Goal: Task Accomplishment & Management: Use online tool/utility

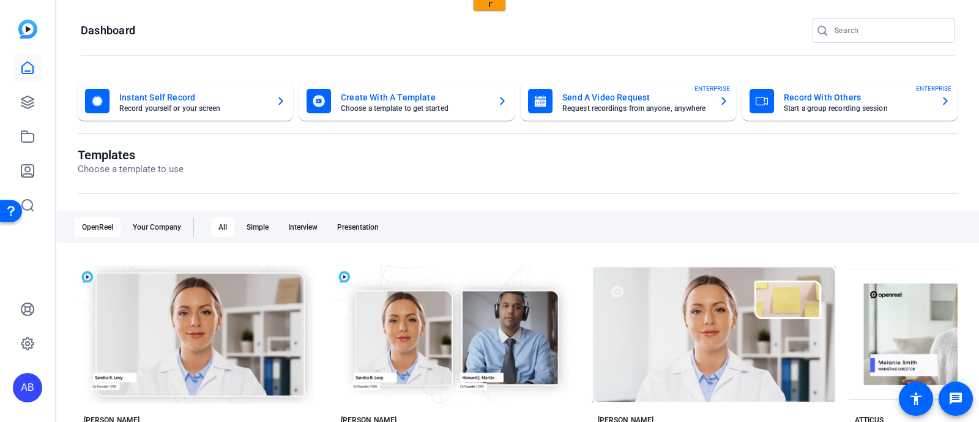
click at [0, 0] on mat-card-subtitle "Request recordings from anyone, anywhere" at bounding box center [0, 0] width 0 height 0
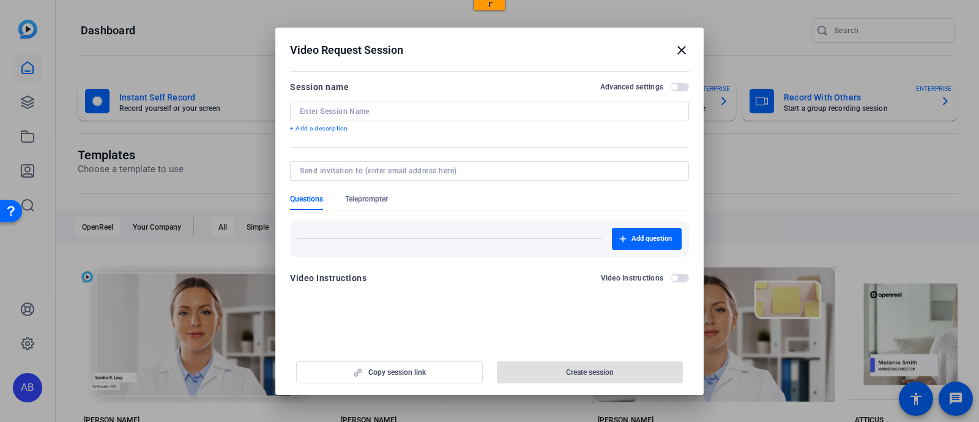
click at [375, 109] on input at bounding box center [489, 111] width 379 height 10
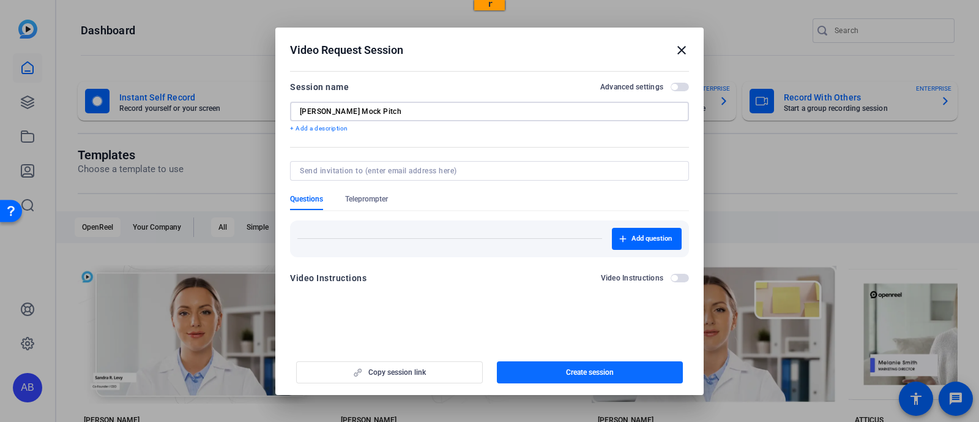
type input "[PERSON_NAME] Mock Pitch"
click at [525, 379] on span "button" at bounding box center [590, 371] width 187 height 29
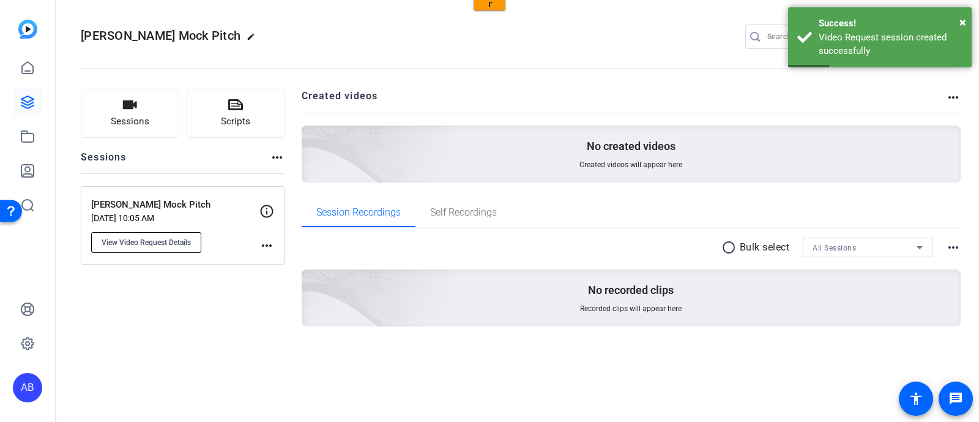
click at [182, 237] on span "View Video Request Details" at bounding box center [146, 242] width 89 height 10
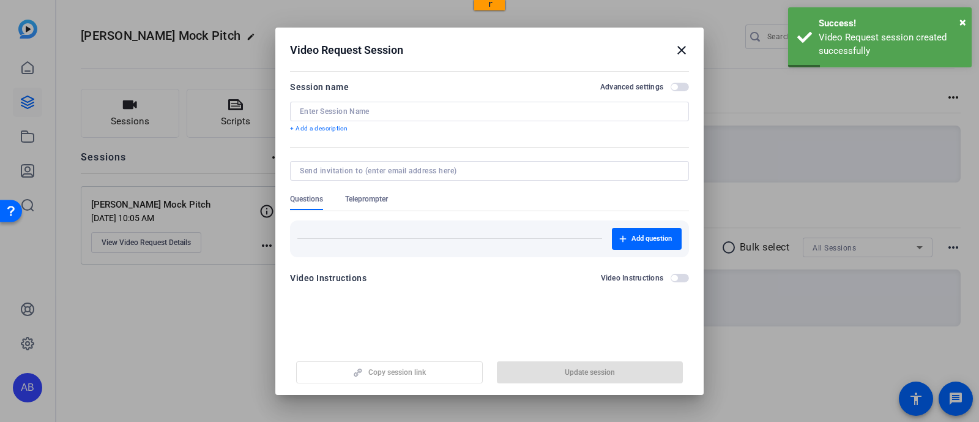
type input "[PERSON_NAME] Mock Pitch"
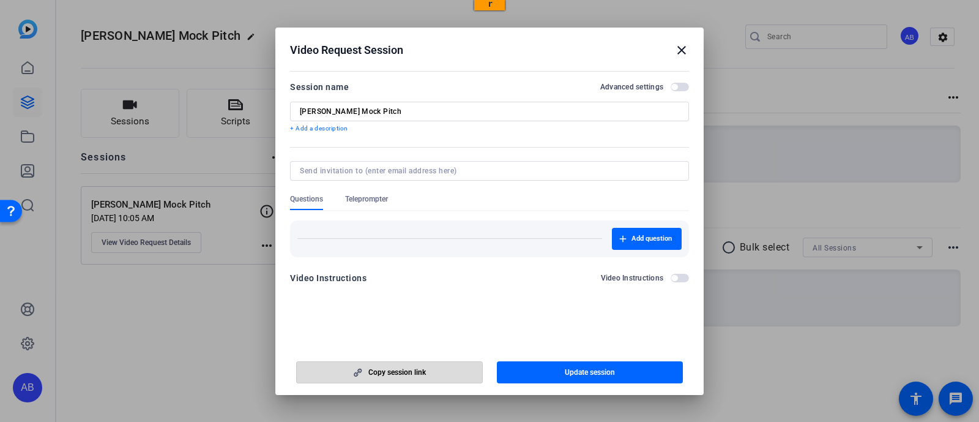
click at [386, 379] on span "button" at bounding box center [389, 371] width 185 height 29
click at [675, 88] on span "button" at bounding box center [674, 87] width 6 height 6
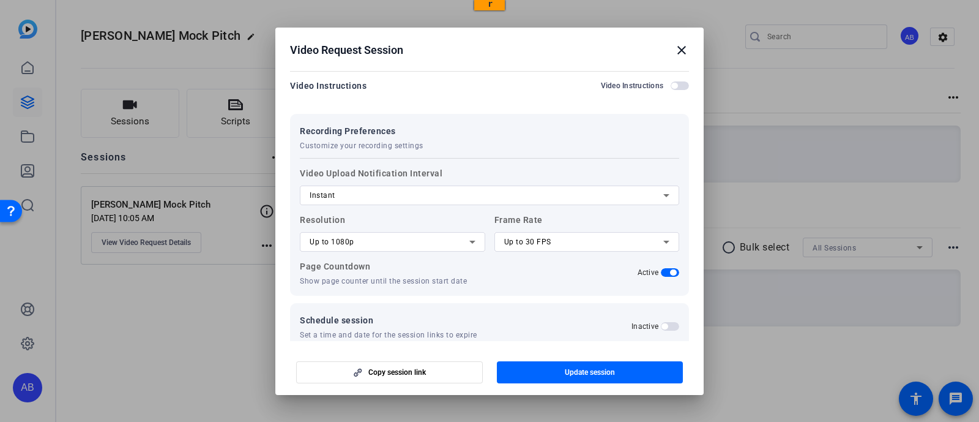
scroll to position [199, 0]
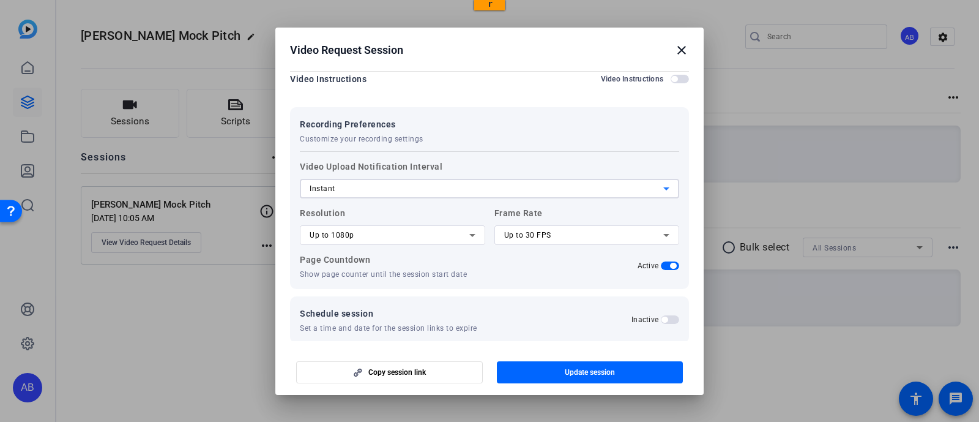
click at [663, 187] on icon at bounding box center [666, 188] width 6 height 3
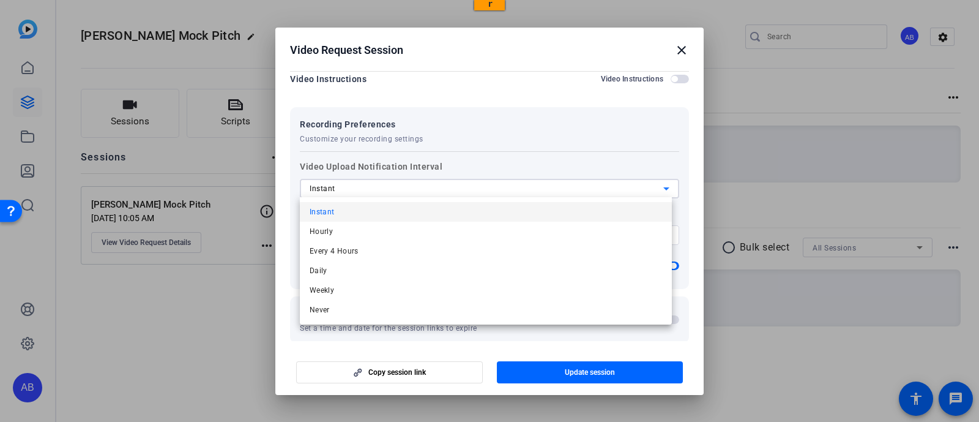
click at [660, 187] on div at bounding box center [489, 211] width 979 height 422
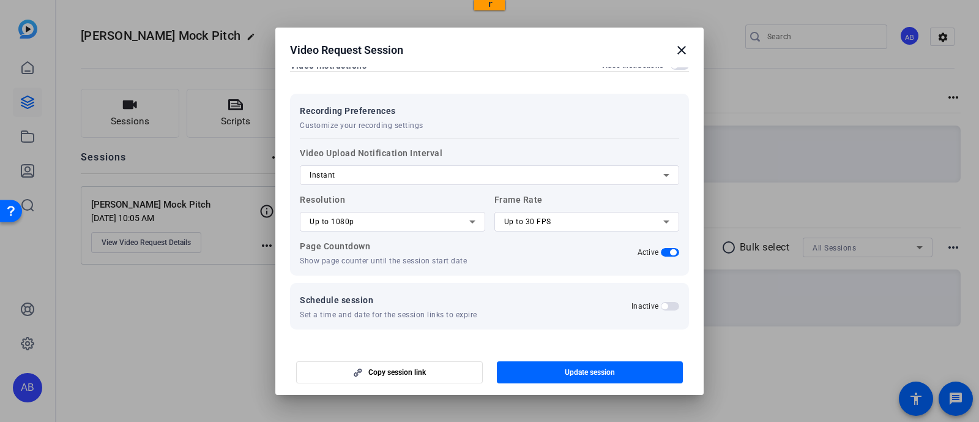
scroll to position [0, 0]
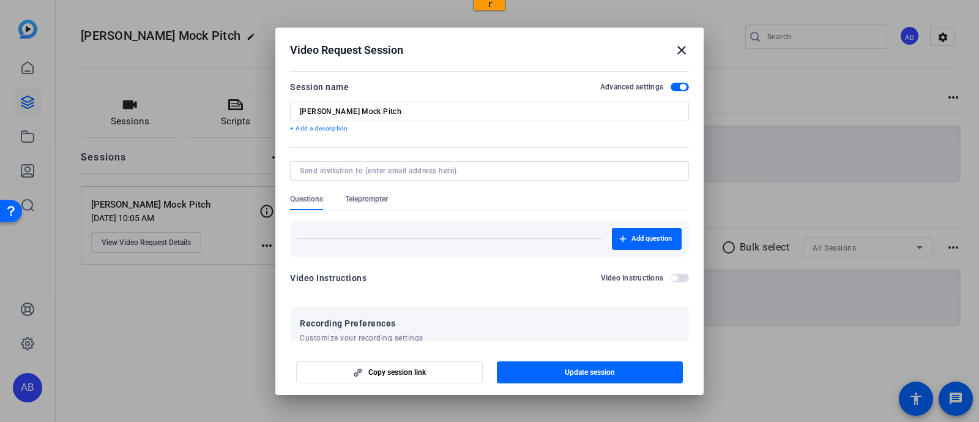
click at [675, 50] on mat-icon "close" at bounding box center [681, 50] width 15 height 15
